Goal: Check status: Check status

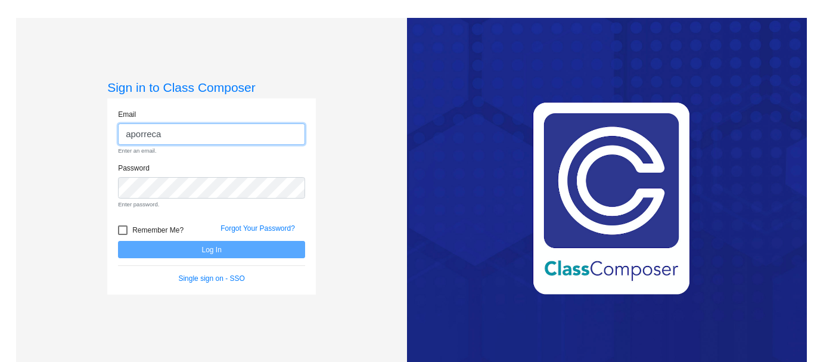
click at [198, 135] on input "aporreca" at bounding box center [211, 134] width 187 height 22
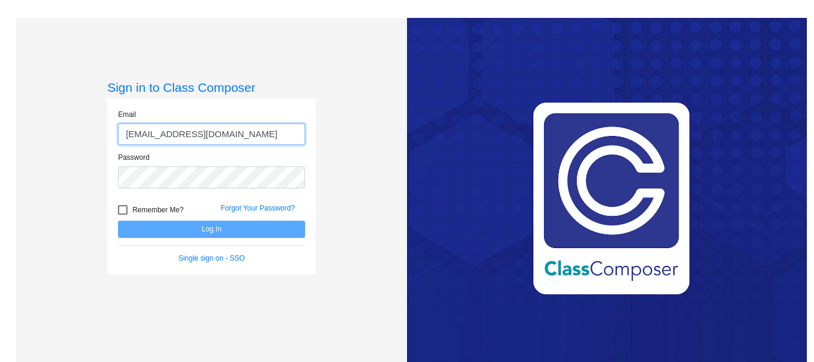
type input "[EMAIL_ADDRESS][DOMAIN_NAME]"
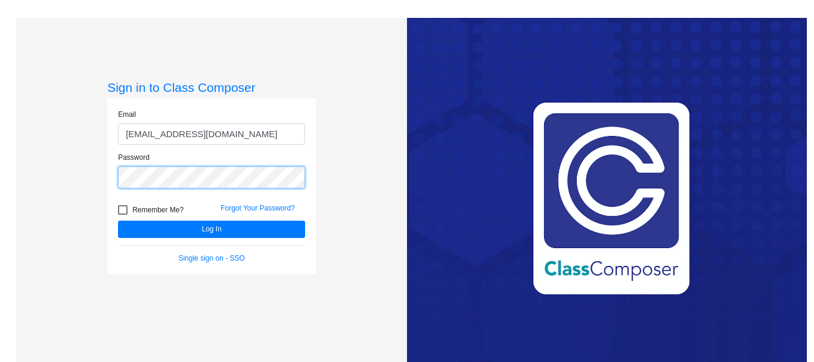
click at [118, 220] on button "Log In" at bounding box center [211, 228] width 187 height 17
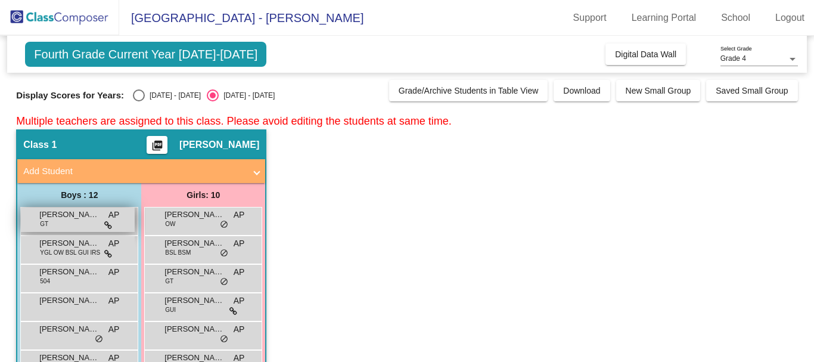
click at [66, 215] on span "[PERSON_NAME]" at bounding box center [69, 215] width 60 height 12
click at [103, 216] on div "[PERSON_NAME] GT AP lock do_not_disturb_alt" at bounding box center [78, 219] width 114 height 24
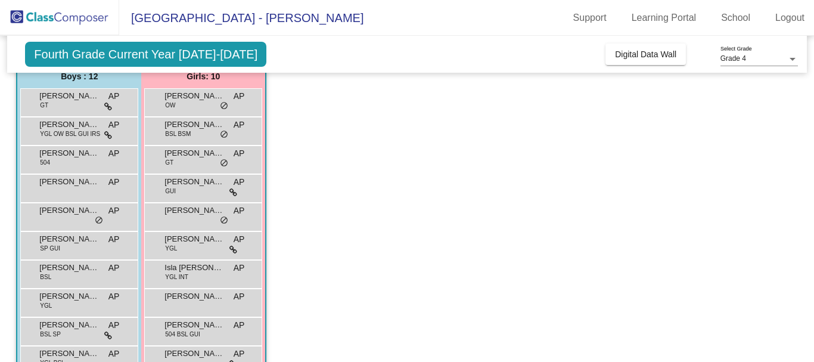
scroll to position [119, 0]
click at [72, 106] on div "[PERSON_NAME] GT AP lock do_not_disturb_alt" at bounding box center [78, 100] width 114 height 24
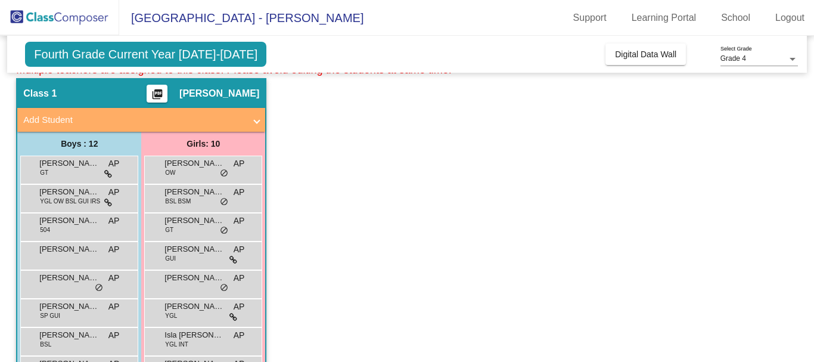
scroll to position [0, 0]
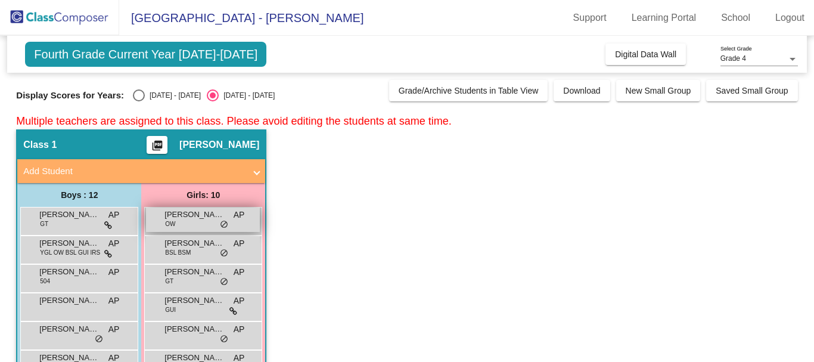
click at [163, 215] on div "[PERSON_NAME] OW AP lock do_not_disturb_alt" at bounding box center [203, 219] width 114 height 24
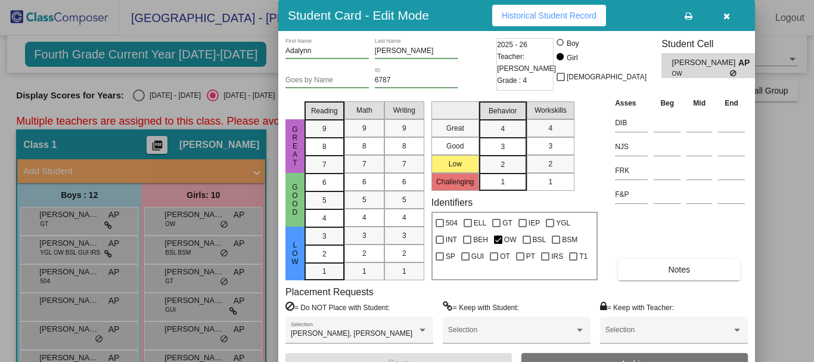
click at [547, 19] on span "Historical Student Record" at bounding box center [549, 16] width 95 height 10
click at [726, 14] on icon "button" at bounding box center [726, 16] width 7 height 8
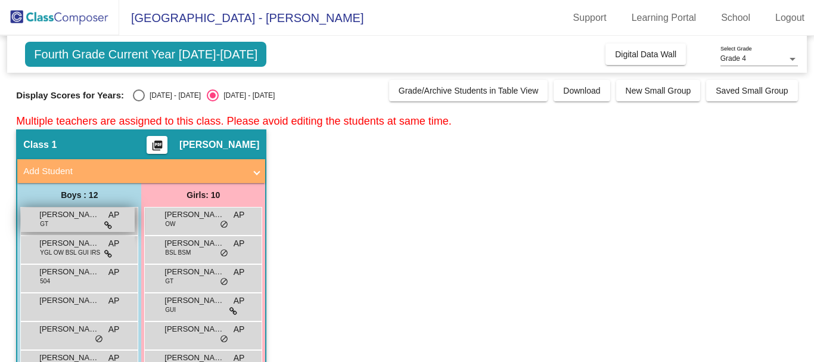
click at [73, 227] on div "[PERSON_NAME] GT AP lock do_not_disturb_alt" at bounding box center [78, 219] width 114 height 24
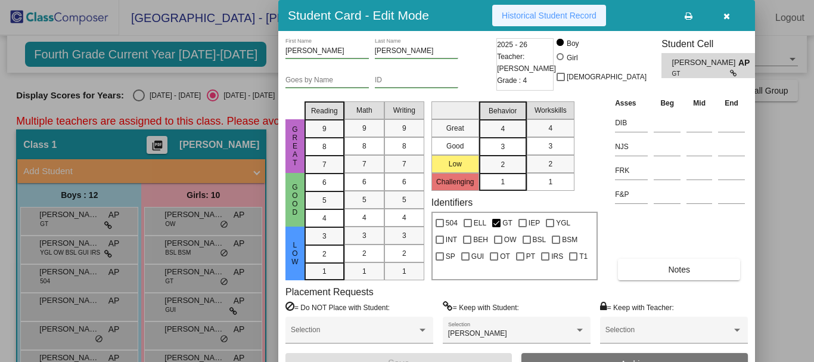
click at [544, 18] on span "Historical Student Record" at bounding box center [549, 16] width 95 height 10
click at [725, 17] on icon "button" at bounding box center [726, 16] width 7 height 8
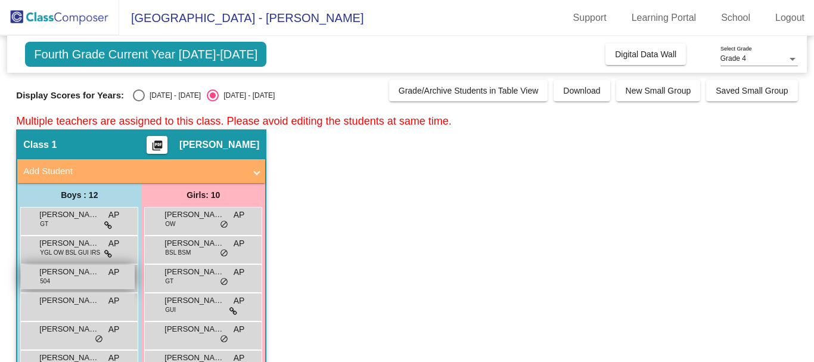
click at [79, 272] on span "[PERSON_NAME] [PERSON_NAME]" at bounding box center [69, 272] width 60 height 12
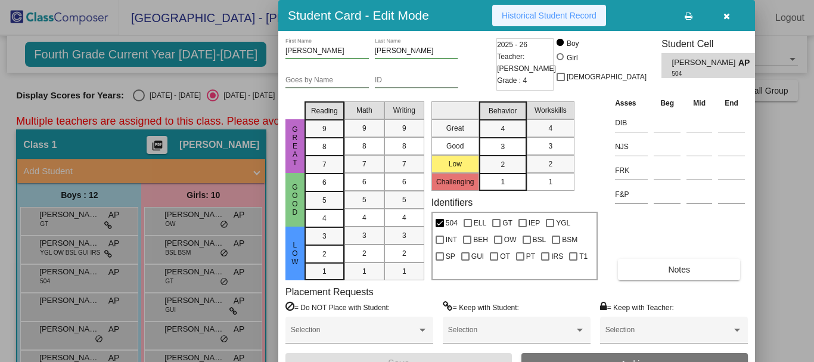
click at [514, 10] on button "Historical Student Record" at bounding box center [549, 15] width 114 height 21
click at [725, 13] on icon "button" at bounding box center [726, 16] width 7 height 8
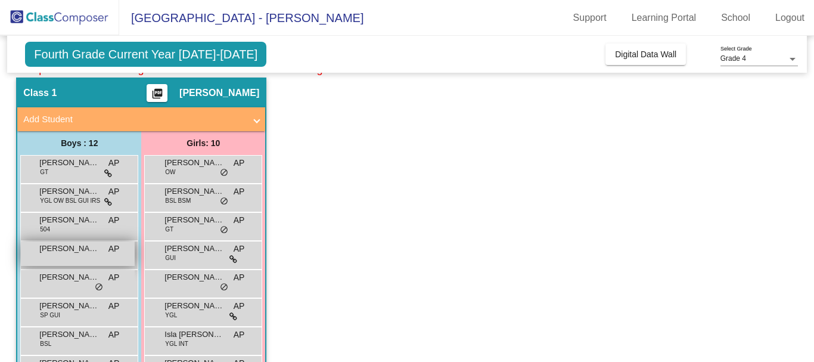
scroll to position [53, 0]
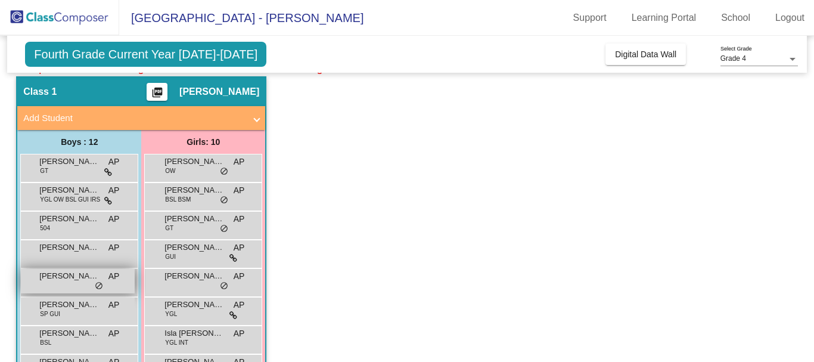
click at [75, 281] on span "[PERSON_NAME]" at bounding box center [69, 276] width 60 height 12
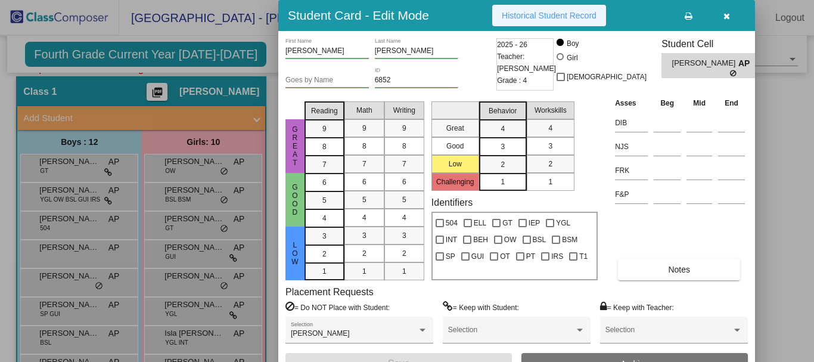
click at [532, 10] on button "Historical Student Record" at bounding box center [549, 15] width 114 height 21
click at [725, 15] on icon "button" at bounding box center [726, 16] width 7 height 8
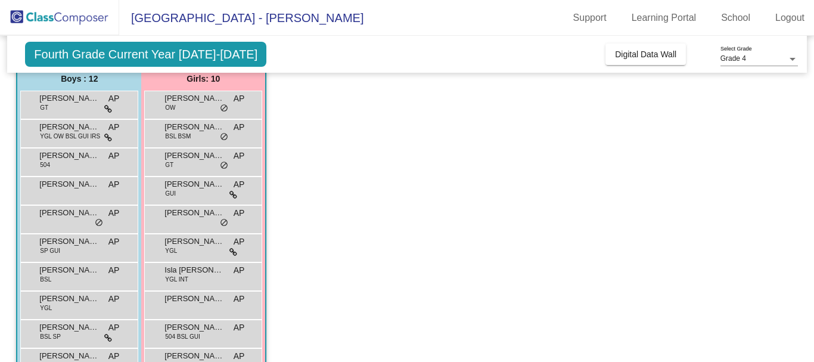
scroll to position [117, 0]
click at [84, 243] on span "[PERSON_NAME]" at bounding box center [69, 241] width 60 height 12
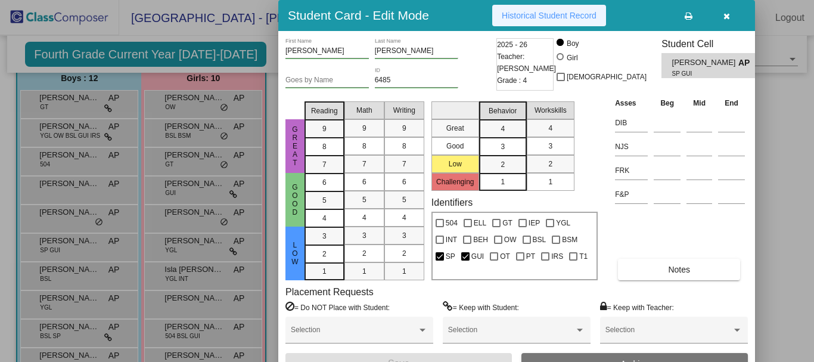
click at [524, 13] on span "Historical Student Record" at bounding box center [549, 16] width 95 height 10
click at [728, 15] on icon "button" at bounding box center [726, 16] width 7 height 8
